Goal: Task Accomplishment & Management: Use online tool/utility

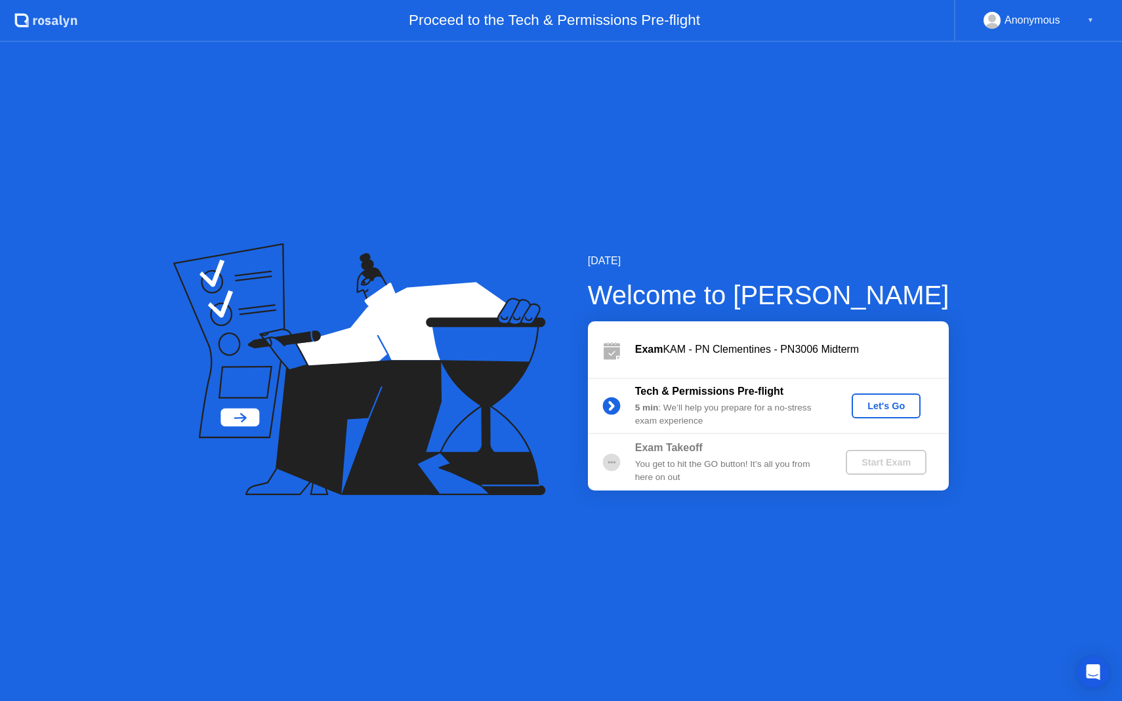
click at [896, 401] on div "Let's Go" at bounding box center [886, 406] width 58 height 10
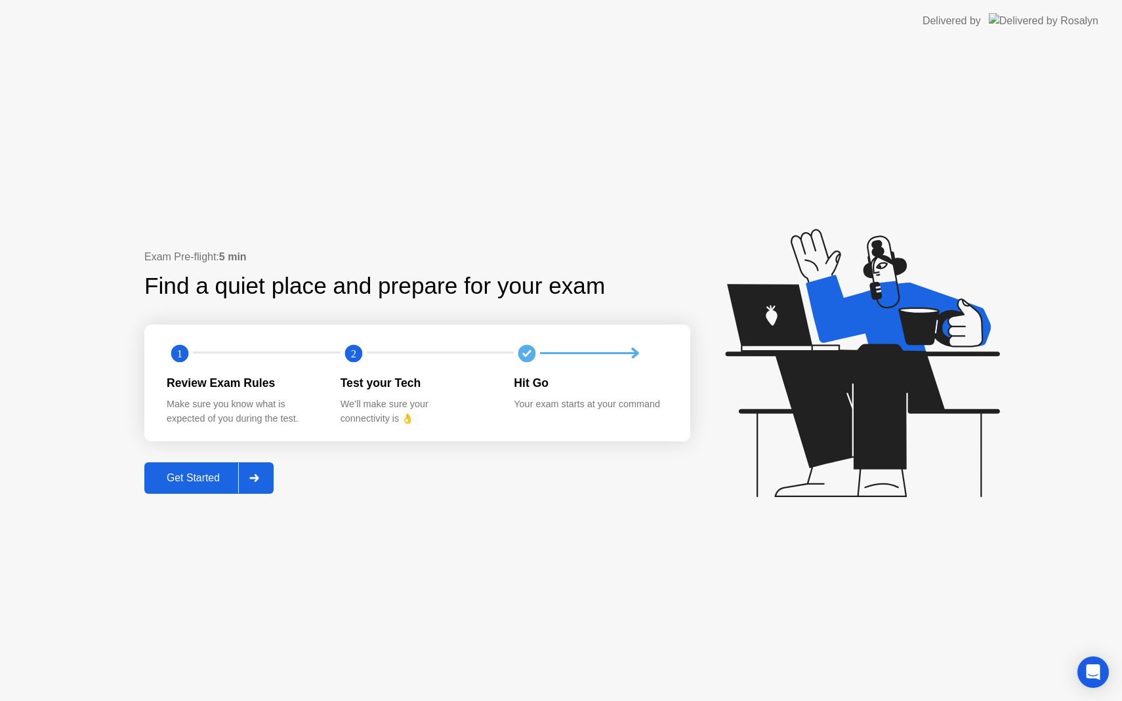
click at [176, 481] on div "Get Started" at bounding box center [193, 478] width 90 height 12
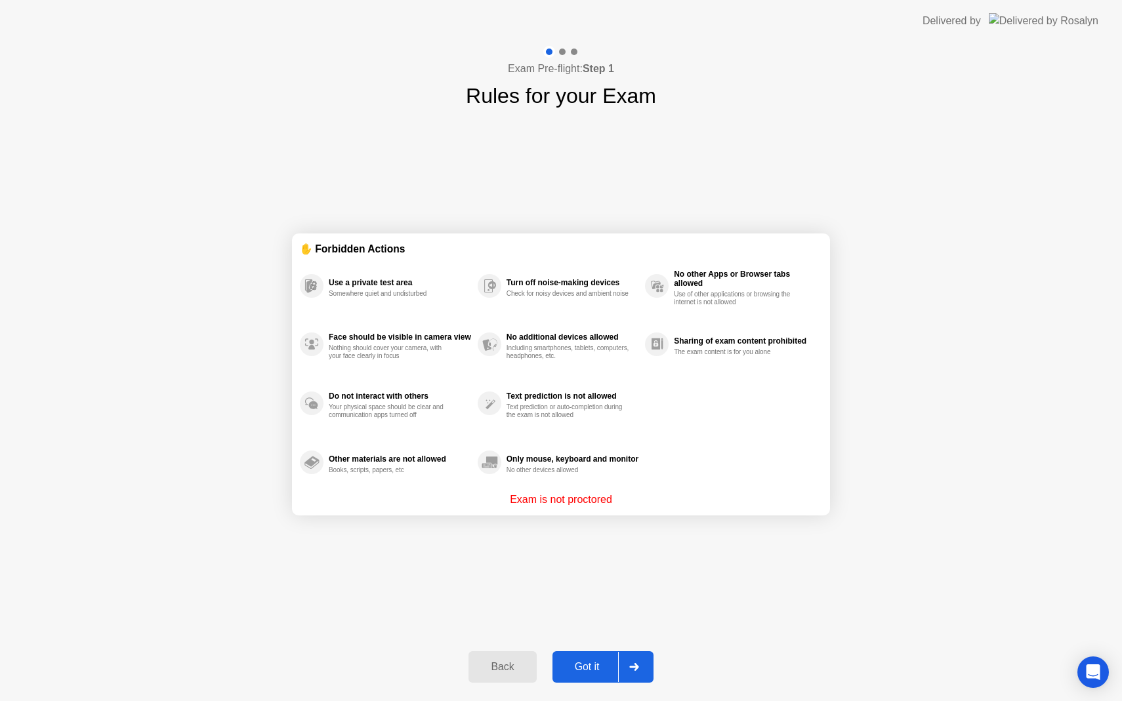
click at [577, 667] on div "Got it" at bounding box center [587, 667] width 62 height 12
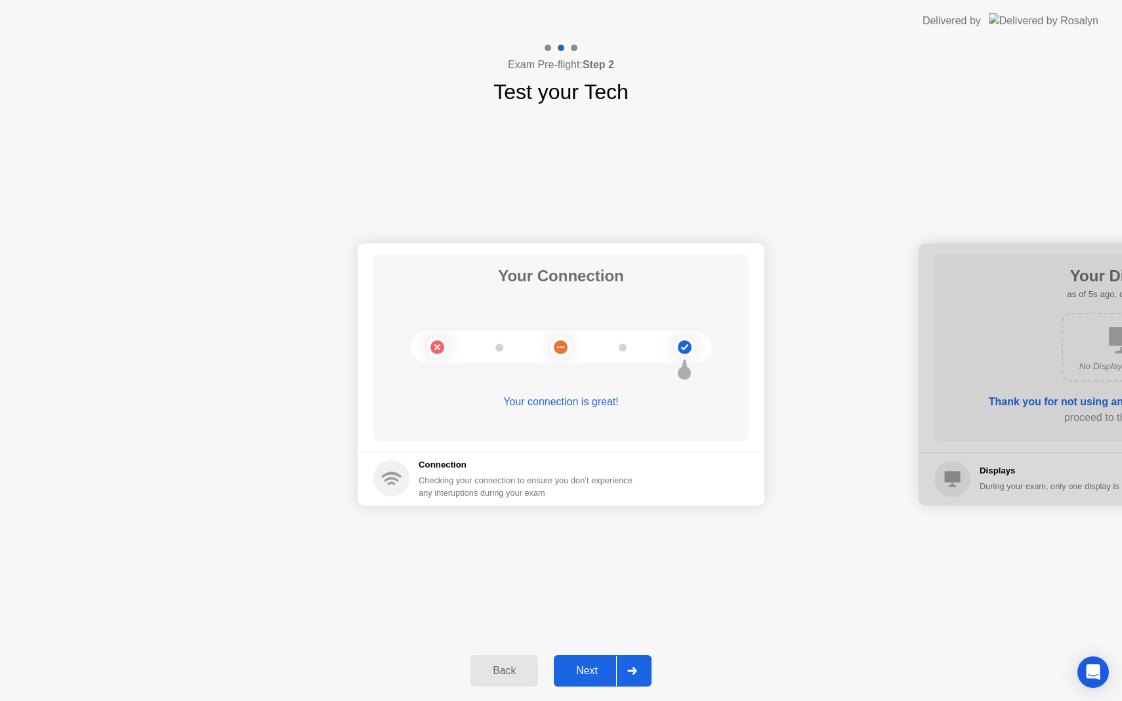
click at [588, 675] on div "Next" at bounding box center [587, 671] width 58 height 12
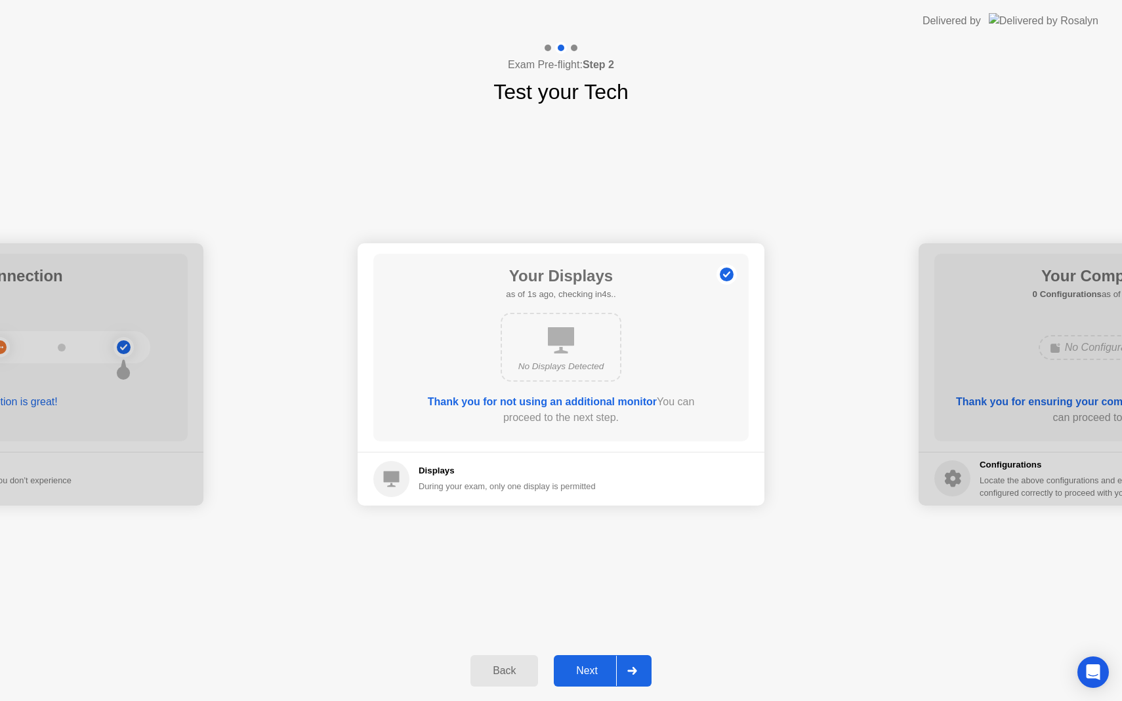
click at [588, 675] on div "Next" at bounding box center [587, 671] width 58 height 12
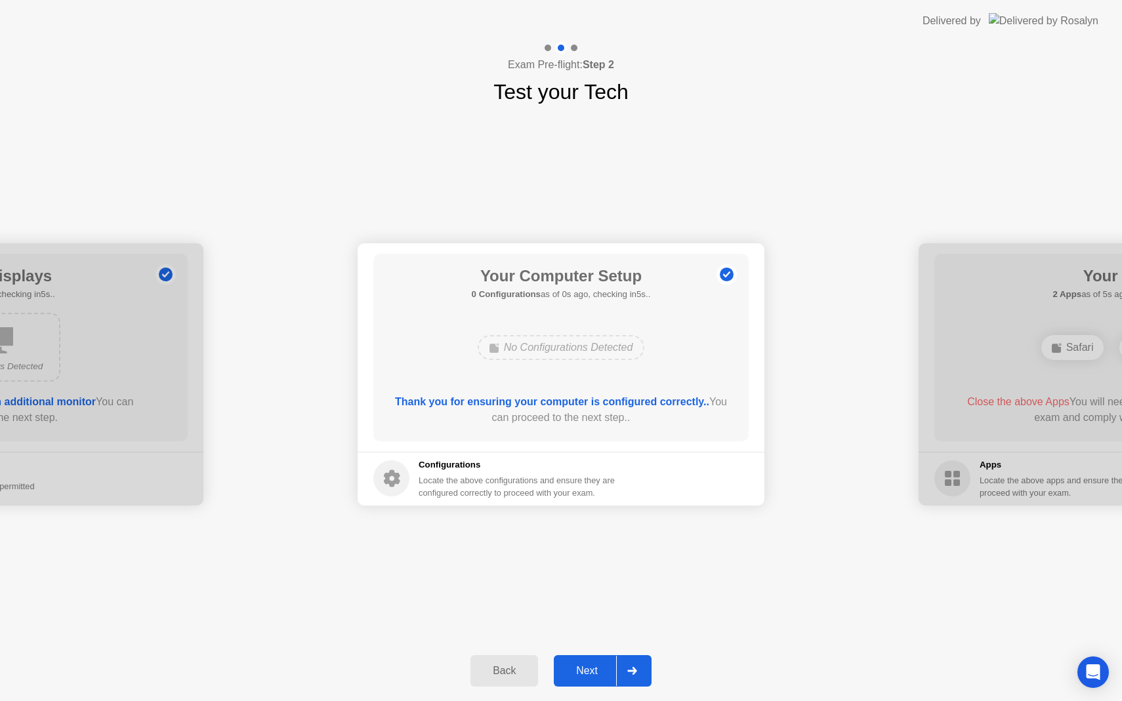
click at [588, 675] on div "Next" at bounding box center [587, 671] width 58 height 12
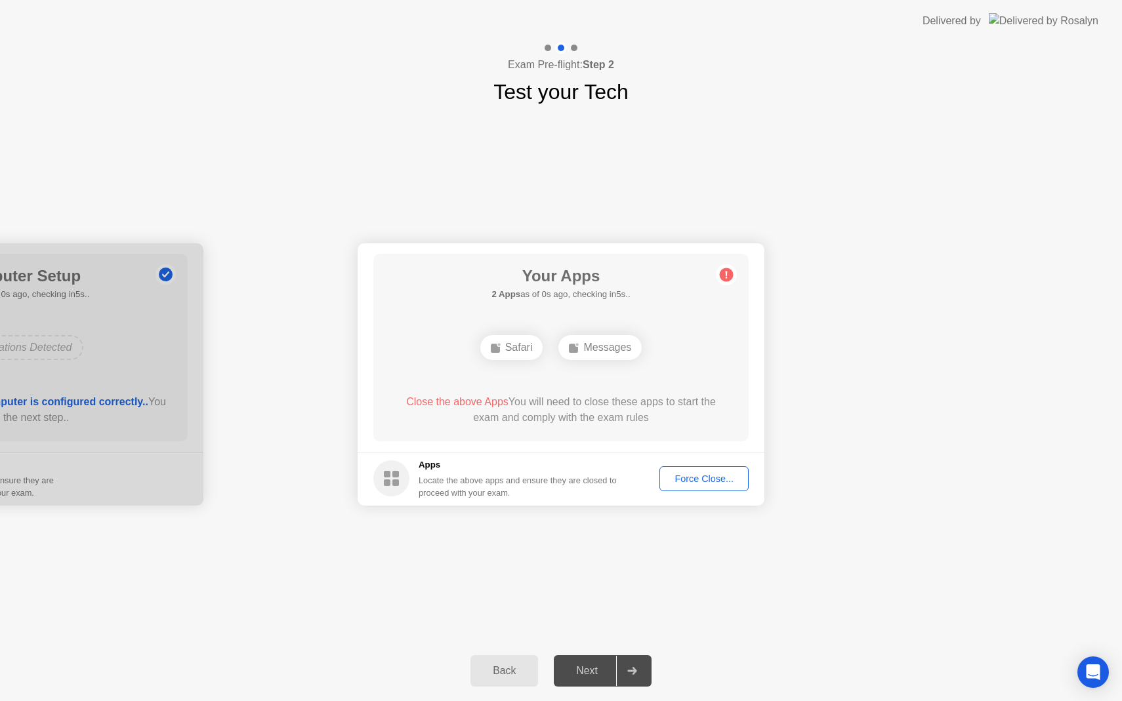
click at [588, 675] on div "Next" at bounding box center [587, 671] width 58 height 12
click at [710, 469] on button "Force Close..." at bounding box center [703, 478] width 89 height 25
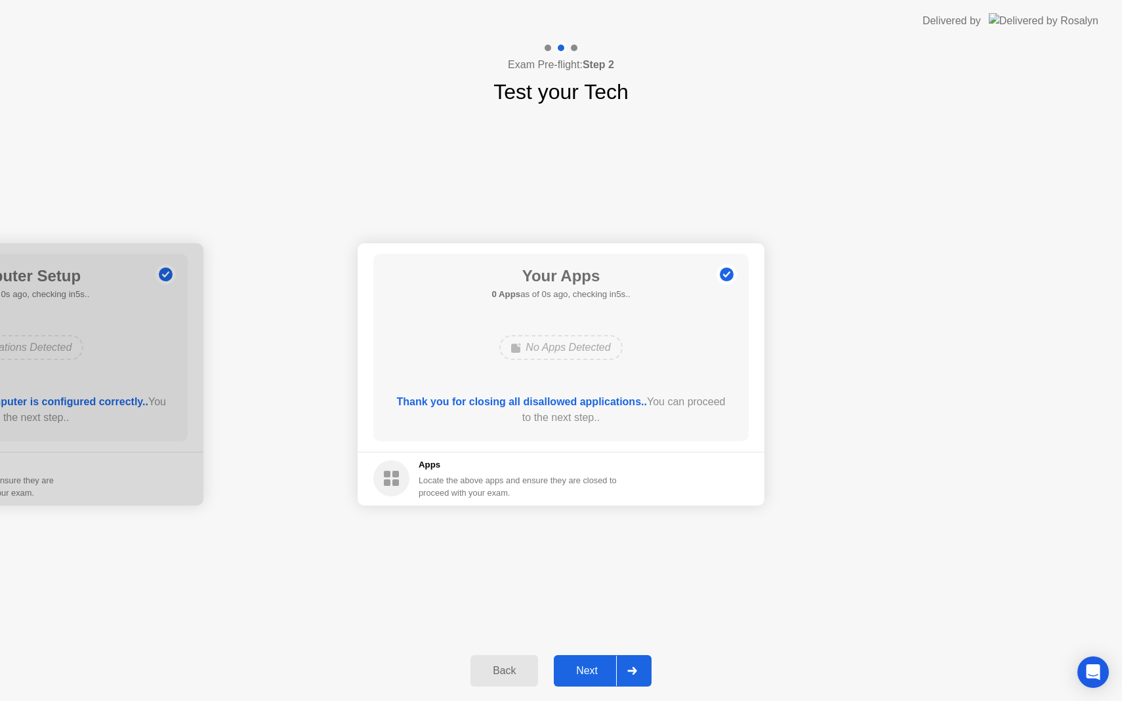
click at [589, 671] on div "Next" at bounding box center [587, 671] width 58 height 12
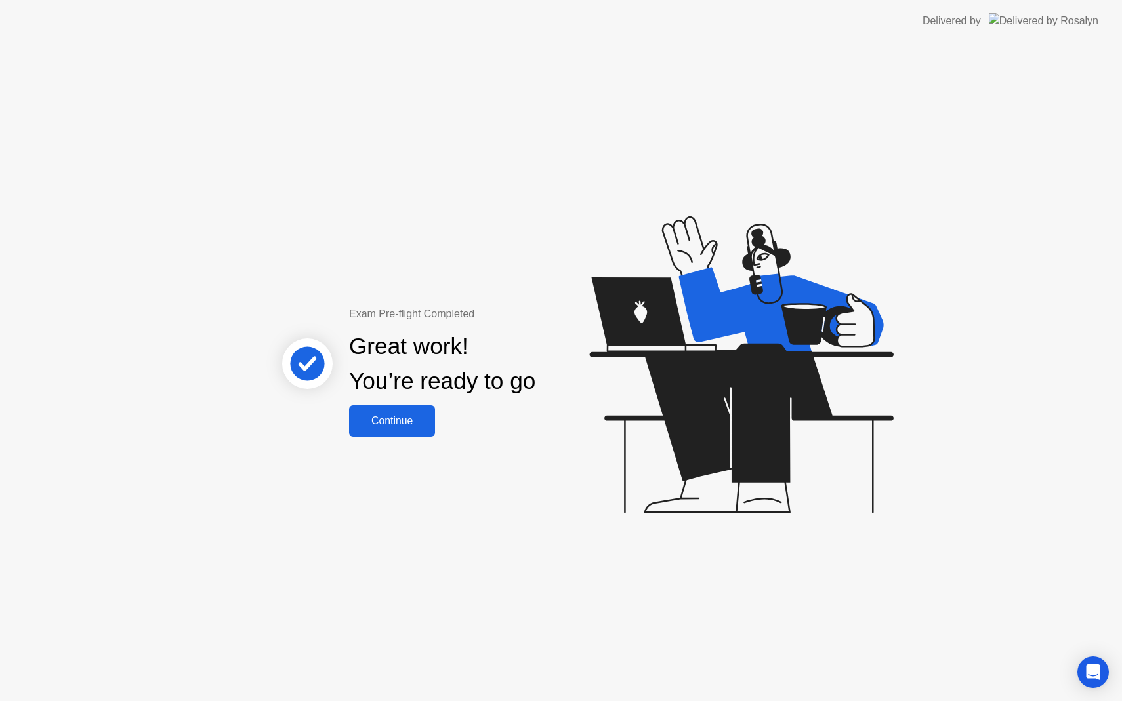
click at [407, 423] on div "Continue" at bounding box center [392, 421] width 78 height 12
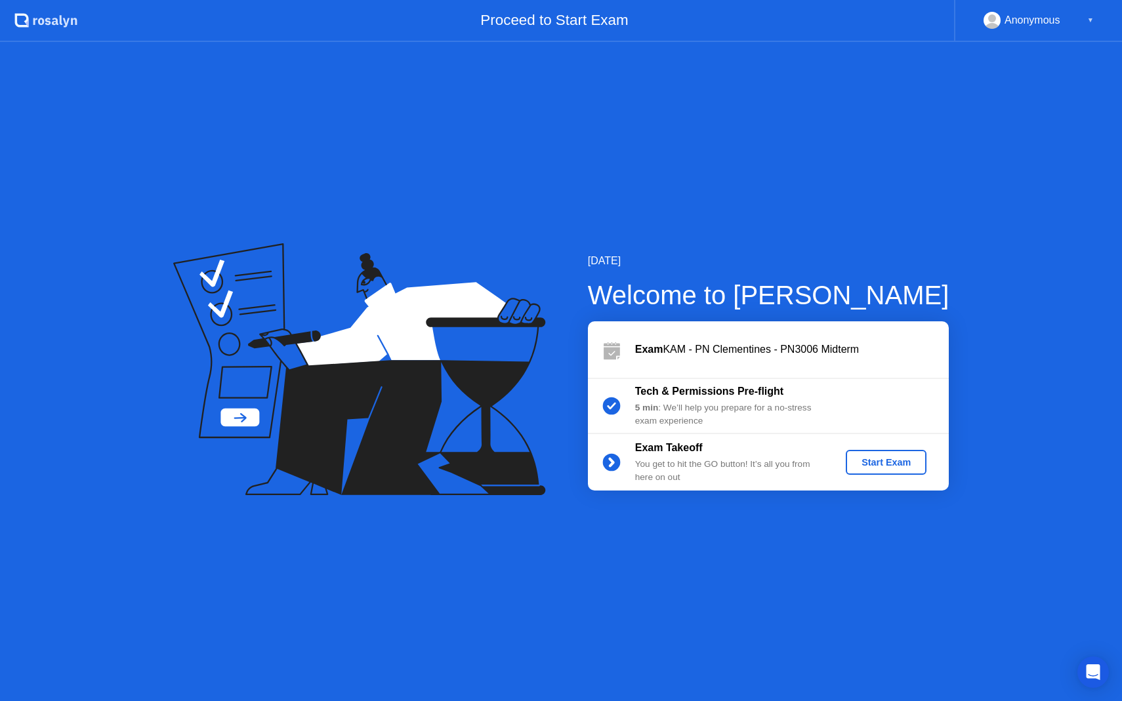
click at [884, 462] on div "Start Exam" at bounding box center [886, 462] width 70 height 10
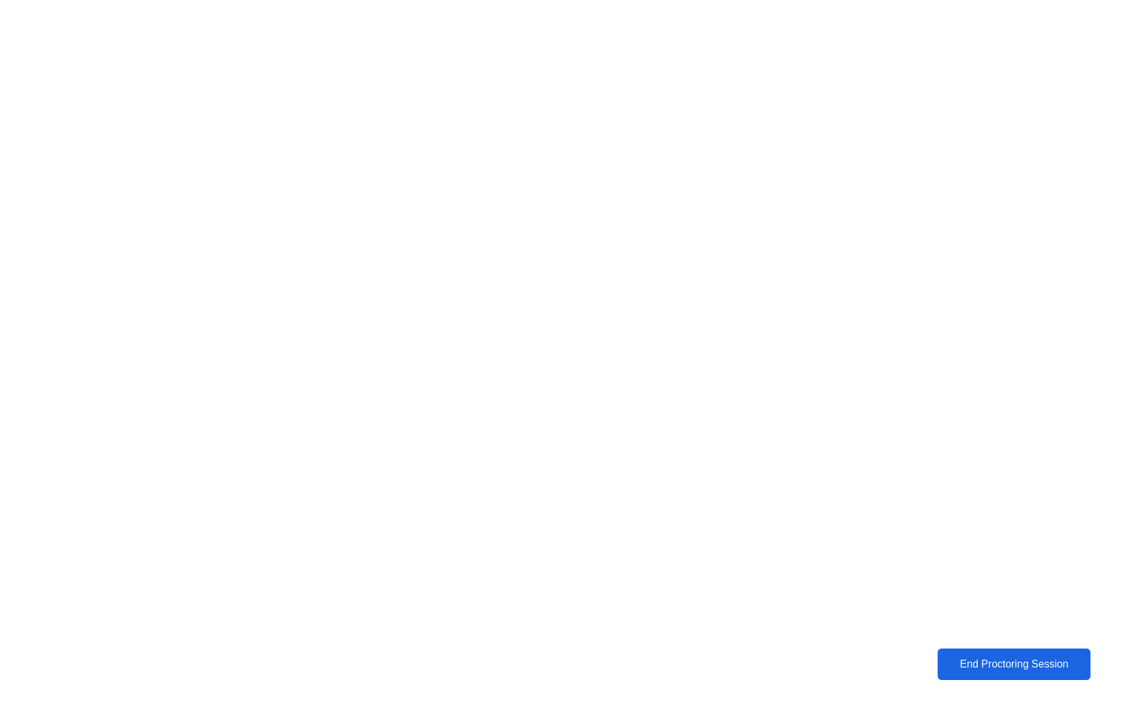
click at [993, 664] on div "End Proctoring Session" at bounding box center [1014, 665] width 146 height 12
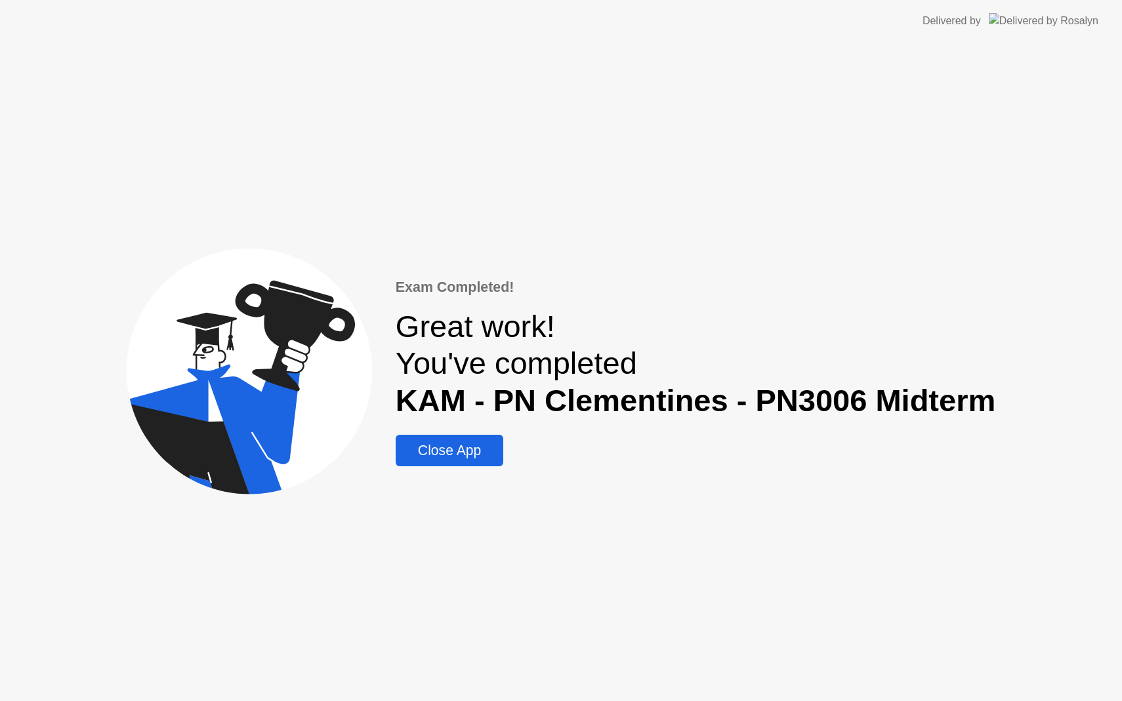
click at [493, 445] on div "Close App" at bounding box center [450, 451] width 100 height 16
